Goal: Information Seeking & Learning: Learn about a topic

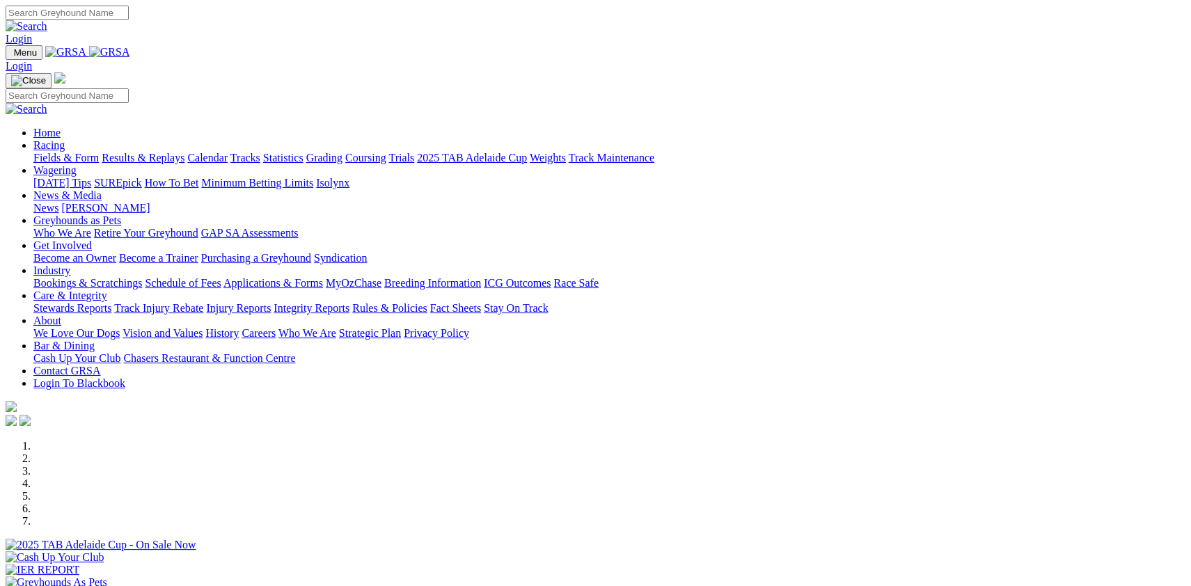
click at [95, 152] on link "Fields & Form" at bounding box center [65, 158] width 65 height 12
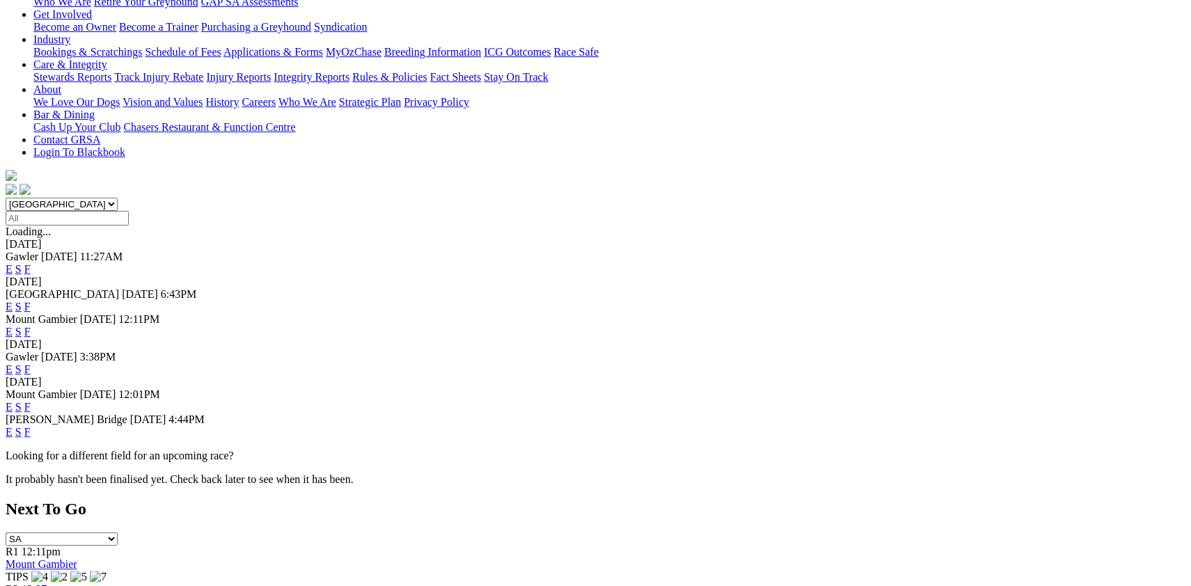
scroll to position [261, 0]
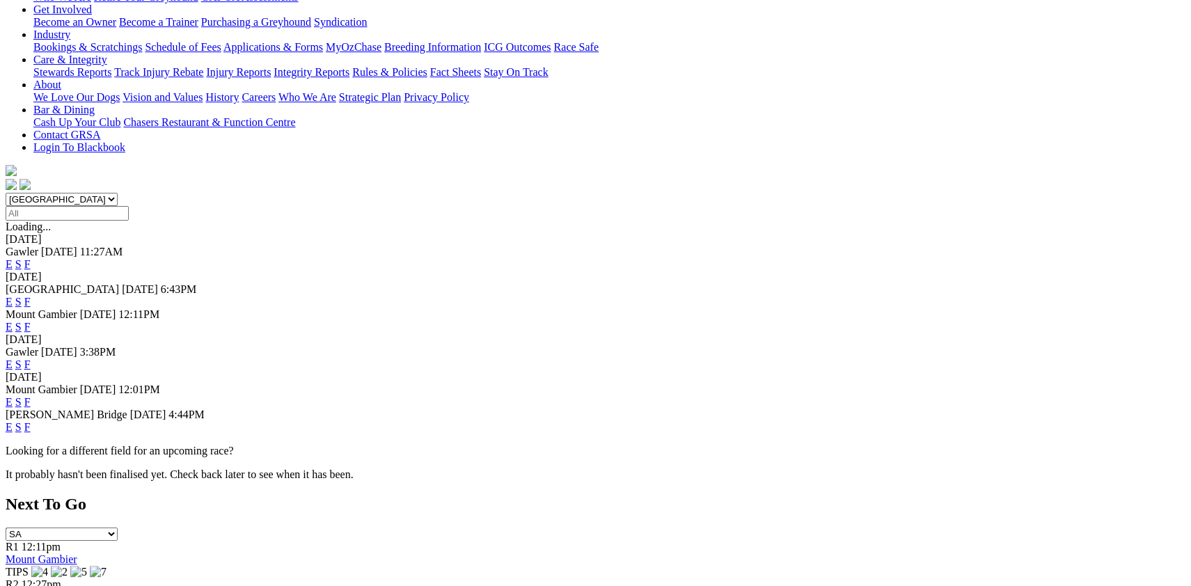
click at [31, 421] on link "F" at bounding box center [27, 427] width 6 height 12
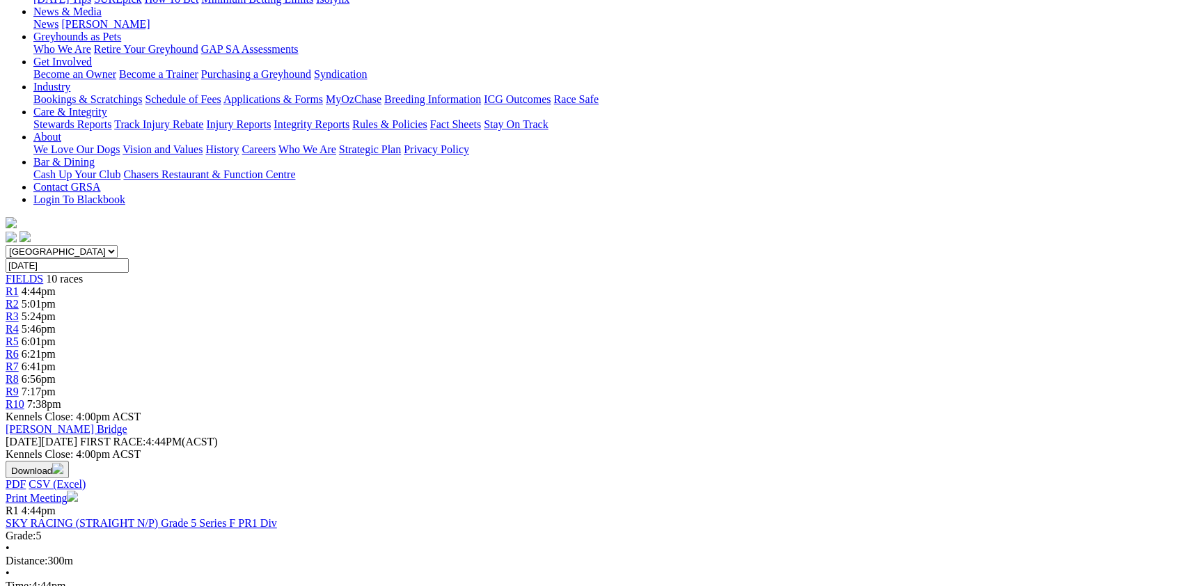
scroll to position [223, 0]
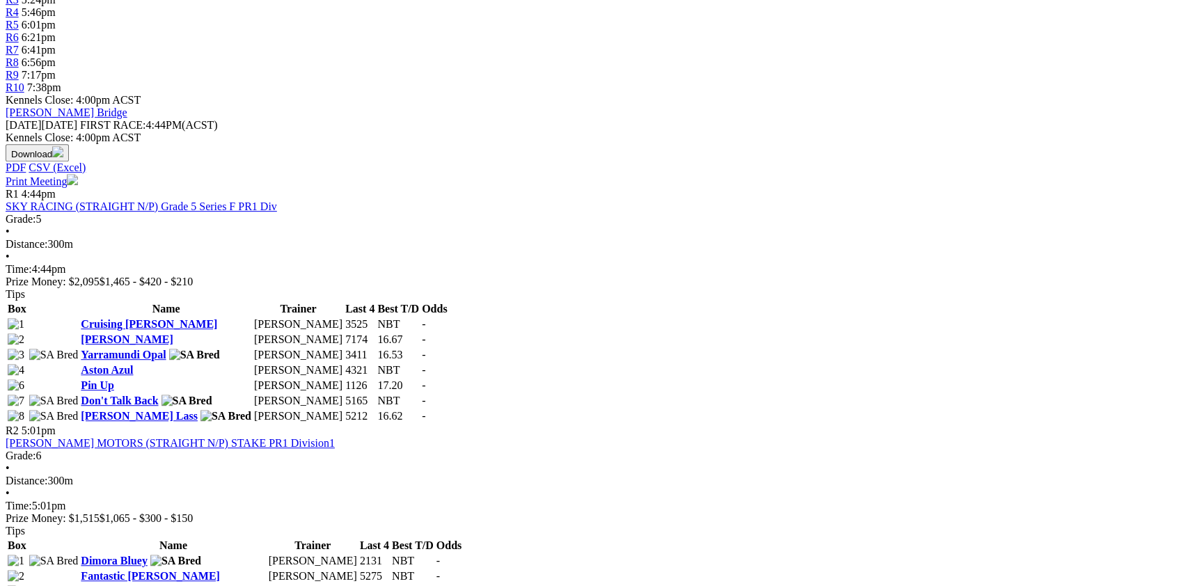
scroll to position [560, 0]
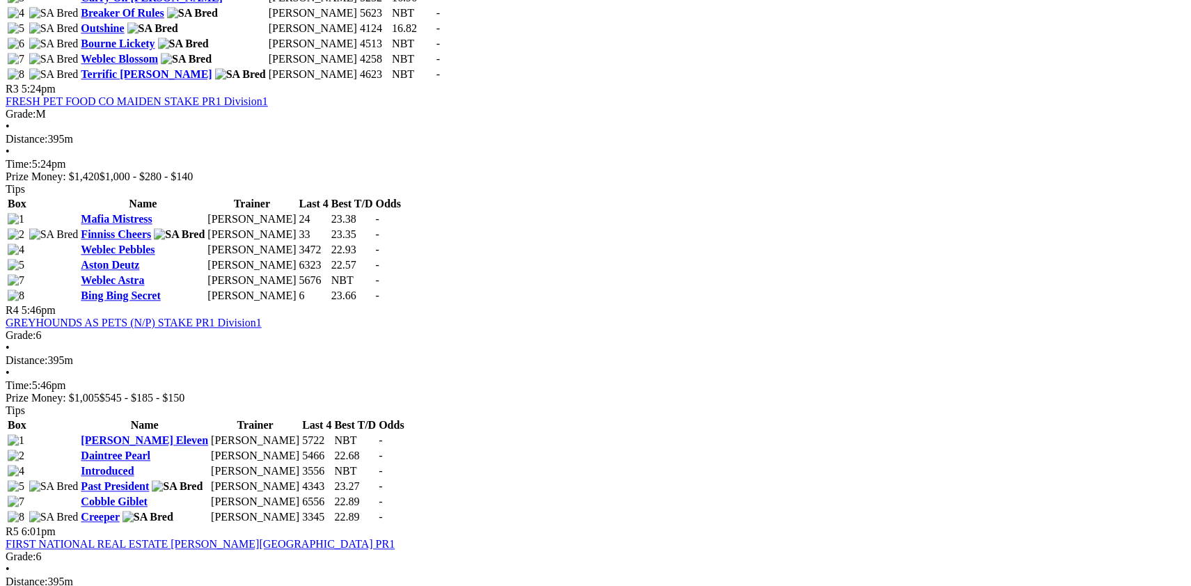
scroll to position [1156, 0]
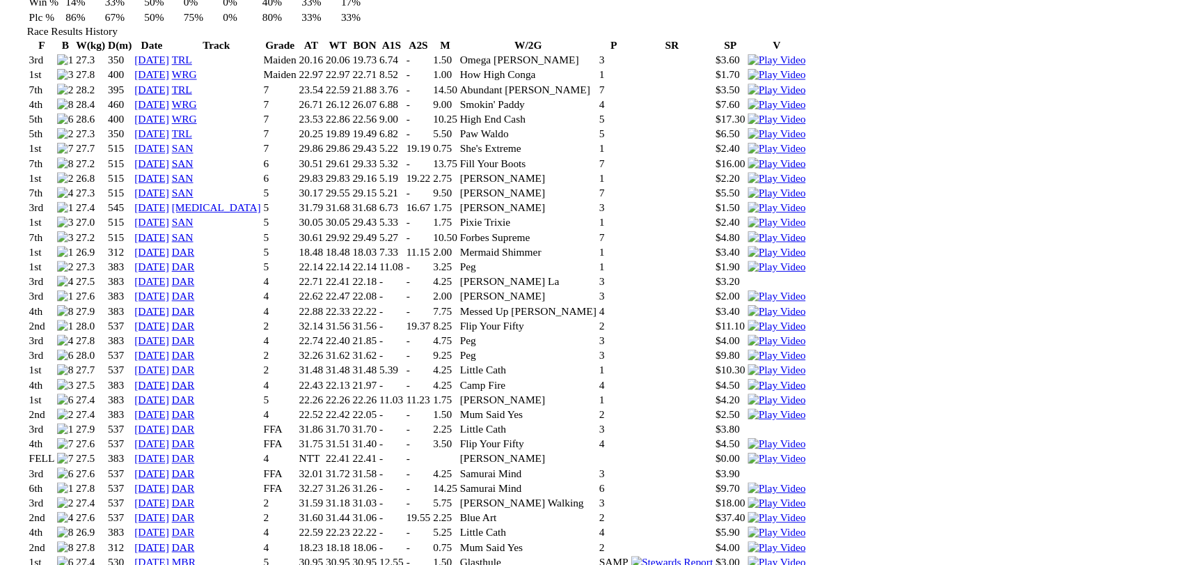
scroll to position [970, 0]
